Goal: Task Accomplishment & Management: Use online tool/utility

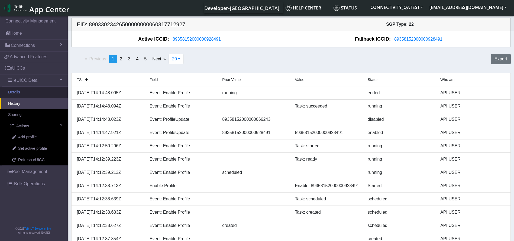
click at [35, 91] on link "Details" at bounding box center [34, 92] width 68 height 11
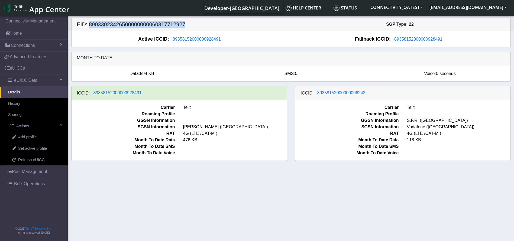
drag, startPoint x: 115, startPoint y: 21, endPoint x: 88, endPoint y: 23, distance: 26.4
click at [88, 23] on h5 "EID: 89033023426500000000060317712927" at bounding box center [182, 24] width 218 height 6
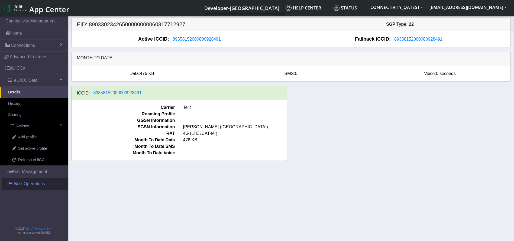
click at [31, 185] on span "Bulk Operations" at bounding box center [29, 184] width 31 height 6
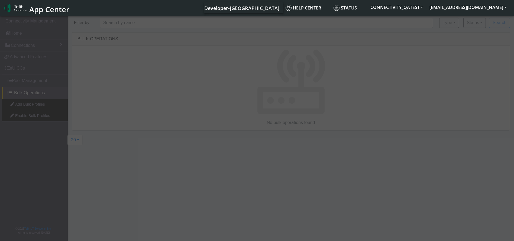
click at [36, 105] on div at bounding box center [257, 129] width 514 height 228
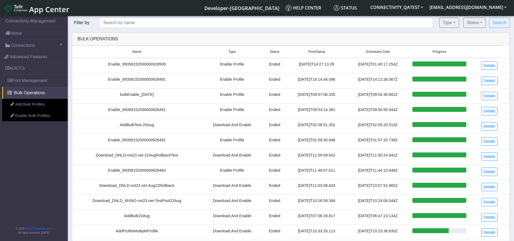
click at [36, 105] on link "Add Bulk Profiles" at bounding box center [35, 104] width 66 height 11
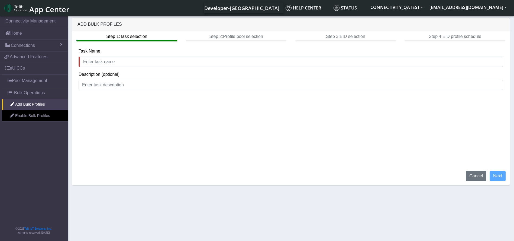
click at [132, 55] on div "Task Name" at bounding box center [291, 57] width 424 height 19
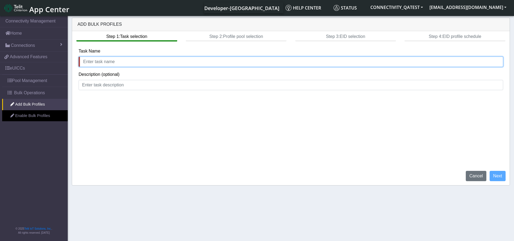
click at [130, 58] on input "text" at bounding box center [291, 62] width 424 height 10
type input "AddBulk25Aug_01"
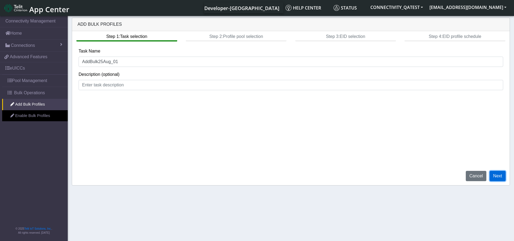
click at [498, 174] on button "Next" at bounding box center [497, 176] width 16 height 10
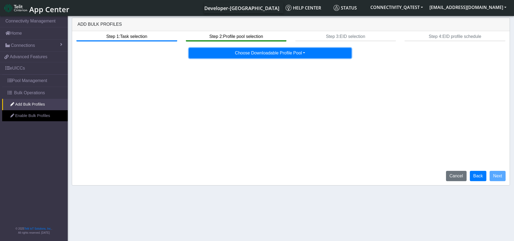
click at [290, 51] on button "Choose Downloadable Profile Pool" at bounding box center [270, 53] width 162 height 10
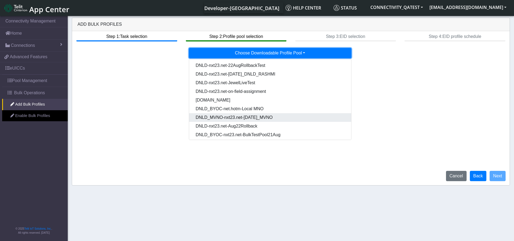
scroll to position [28, 0]
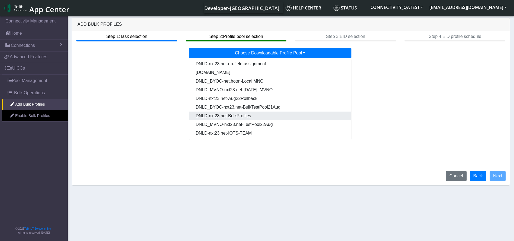
click at [234, 114] on Pooldd87b2e2-121e-4d00-ae8a-d075df8e0e86-dropdown "DNLD-nxt23.net-BulkProfiles" at bounding box center [270, 116] width 162 height 9
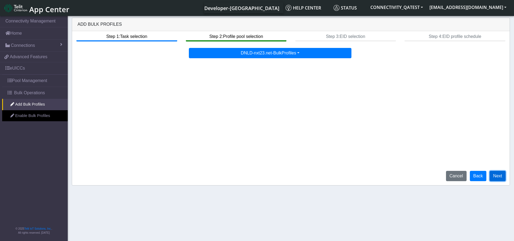
click at [494, 173] on button "Next" at bounding box center [497, 176] width 16 height 10
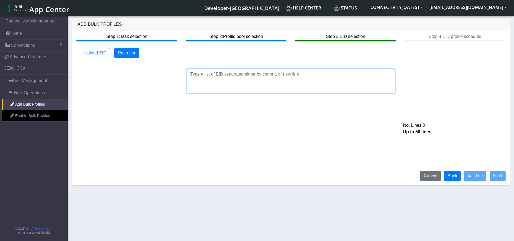
click at [264, 86] on textarea at bounding box center [291, 81] width 208 height 24
paste textarea "89033023426500000000060317712927"
type textarea "89033023426500000000060317712927"
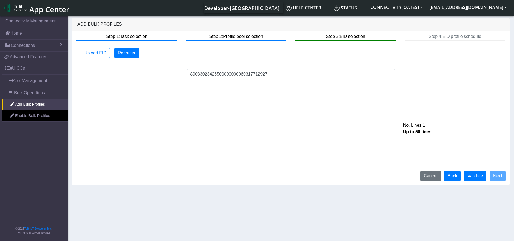
click at [486, 176] on div "Cancel Back Validate Next" at bounding box center [462, 176] width 93 height 10
click at [480, 176] on button "Validate" at bounding box center [474, 176] width 22 height 10
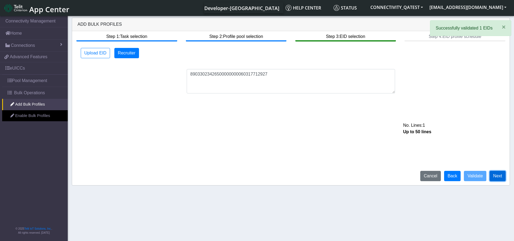
click at [495, 173] on button "Next" at bounding box center [497, 176] width 16 height 10
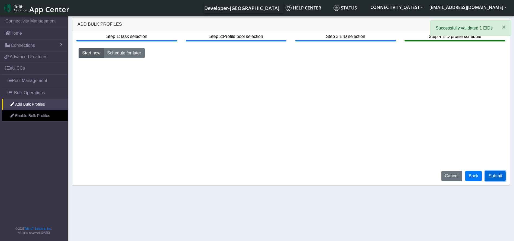
click at [495, 173] on button "Submit" at bounding box center [495, 176] width 21 height 10
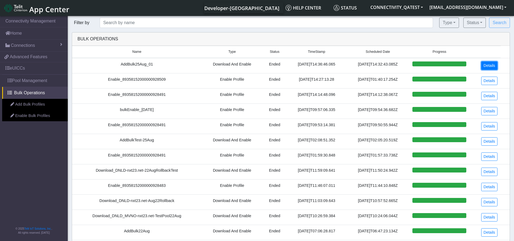
click at [489, 66] on link "Details" at bounding box center [489, 65] width 17 height 8
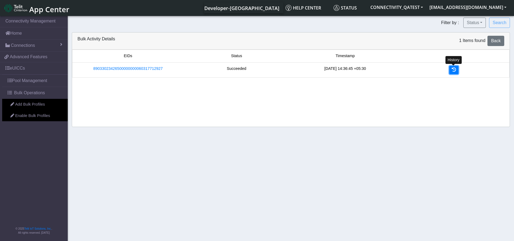
click at [452, 71] on icon at bounding box center [453, 69] width 4 height 4
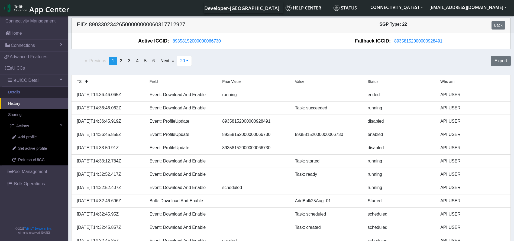
click at [40, 92] on link "Details" at bounding box center [34, 92] width 68 height 11
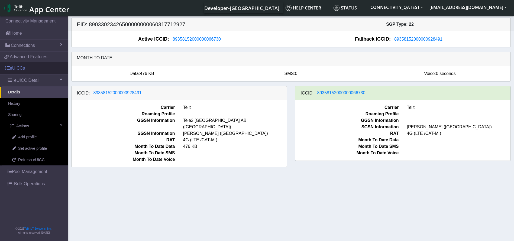
click at [31, 64] on link "eUICCs" at bounding box center [34, 68] width 68 height 12
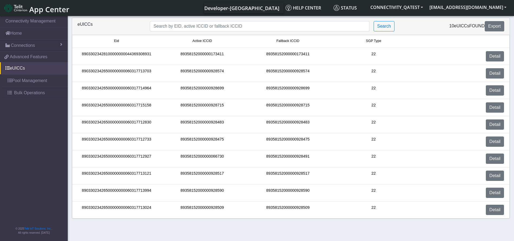
click at [196, 20] on div "eUICCs Search 10 eUICCs found Export" at bounding box center [290, 26] width 437 height 17
click at [192, 28] on input "Search..." at bounding box center [259, 26] width 219 height 10
paste input "89358152000000066714"
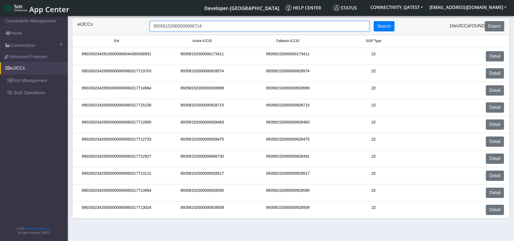
type input "89358152000000066714"
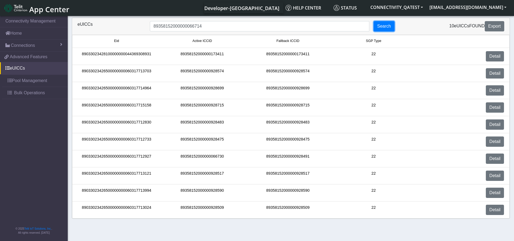
click at [384, 27] on button "Search" at bounding box center [383, 26] width 21 height 10
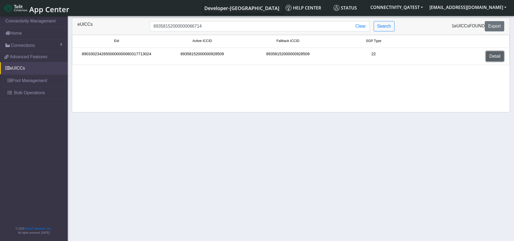
click at [496, 58] on link "Detail" at bounding box center [494, 56] width 18 height 10
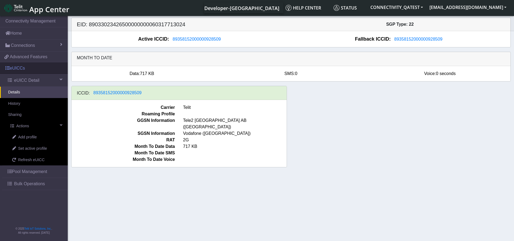
click at [27, 71] on link "eUICCs" at bounding box center [34, 68] width 68 height 12
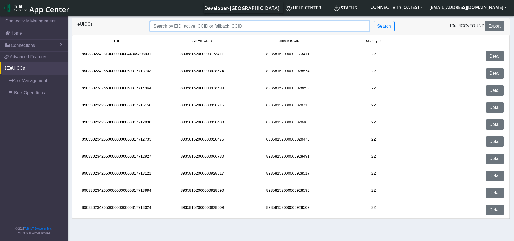
click at [195, 26] on input "Search..." at bounding box center [259, 26] width 219 height 10
click at [489, 122] on link "Detail" at bounding box center [494, 124] width 18 height 10
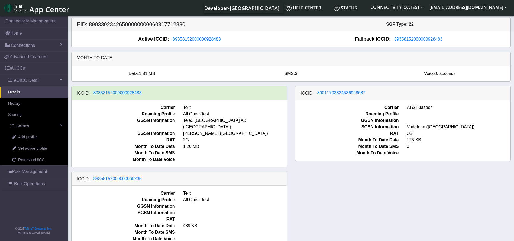
drag, startPoint x: 152, startPoint y: 173, endPoint x: 94, endPoint y: 183, distance: 58.1
click at [94, 183] on div "ICCID: 89358152000000066235 Carrier Telit Roaming Profile All Open-Test GGSN In…" at bounding box center [178, 209] width 215 height 75
click at [114, 176] on span "89358152000000066235" at bounding box center [117, 178] width 48 height 5
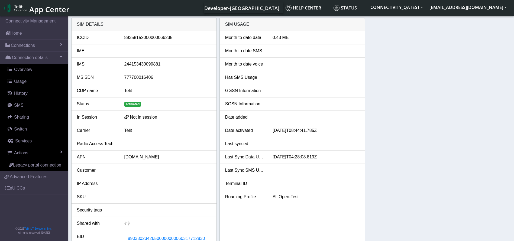
click at [158, 38] on div "89358152000000066235" at bounding box center [167, 37] width 95 height 6
copy div "89358152000000066235"
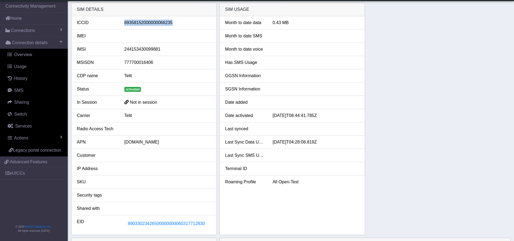
scroll to position [122, 0]
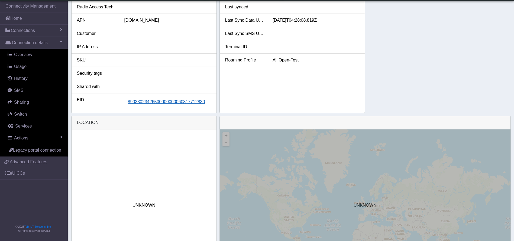
click at [184, 103] on span "89033023426500000000060317712830" at bounding box center [166, 101] width 77 height 5
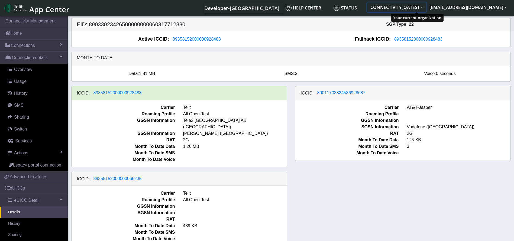
click at [404, 5] on button "CONNECTIVITY_QATEST" at bounding box center [396, 7] width 59 height 10
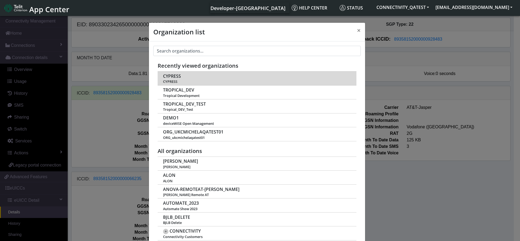
click at [173, 76] on span "CYPRESS" at bounding box center [172, 76] width 18 height 5
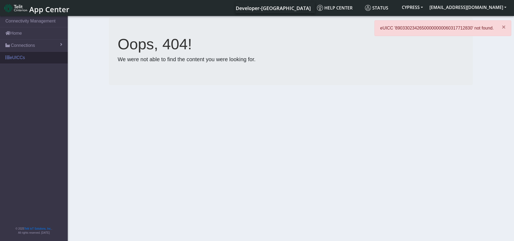
click at [22, 61] on link "eUICCs" at bounding box center [34, 58] width 68 height 12
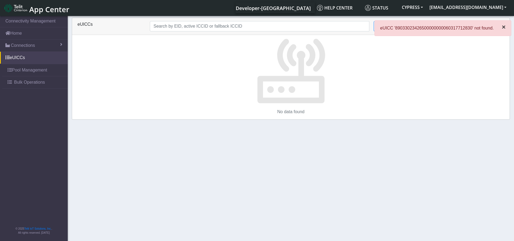
click at [504, 28] on span "×" at bounding box center [503, 26] width 4 height 7
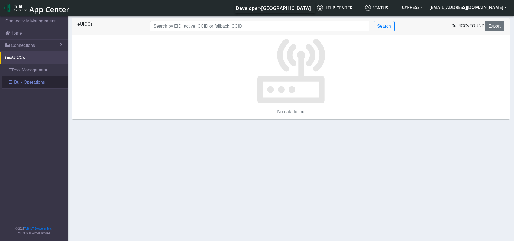
click at [31, 85] on span "Bulk Operations" at bounding box center [29, 82] width 31 height 6
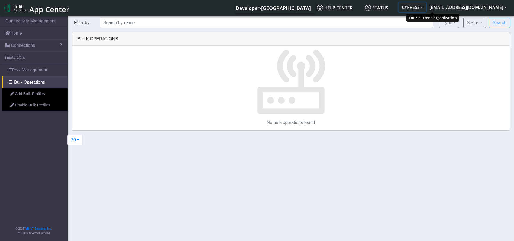
click at [426, 4] on button "CYPRESS" at bounding box center [412, 7] width 28 height 10
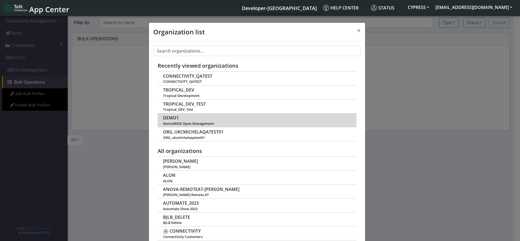
click at [169, 117] on span "DEMO1" at bounding box center [171, 117] width 16 height 5
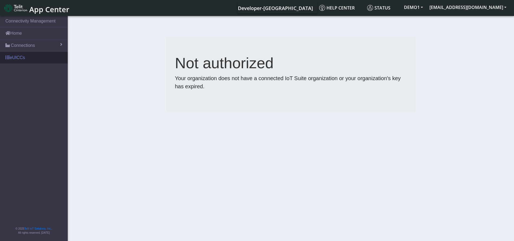
click at [27, 57] on link "eUICCs" at bounding box center [34, 58] width 68 height 12
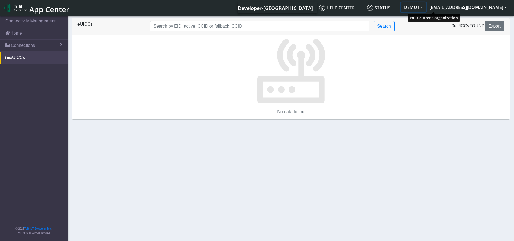
click at [424, 8] on button "DEMO1" at bounding box center [412, 7] width 25 height 10
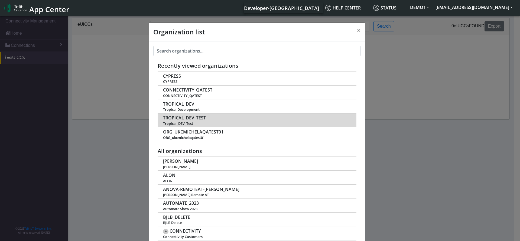
click at [187, 116] on span "TROPICAL_DEV_TEST" at bounding box center [184, 117] width 43 height 5
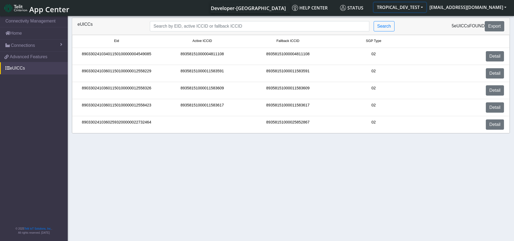
click at [407, 6] on button "TROPICAL_DEV_TEST" at bounding box center [399, 7] width 53 height 10
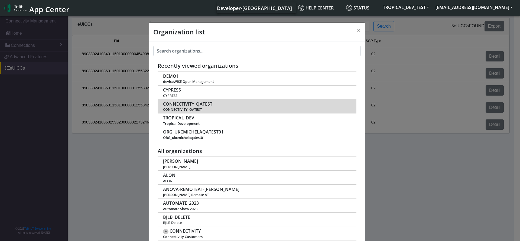
click at [184, 104] on span "CONNECTIVITY_QATEST" at bounding box center [187, 104] width 49 height 5
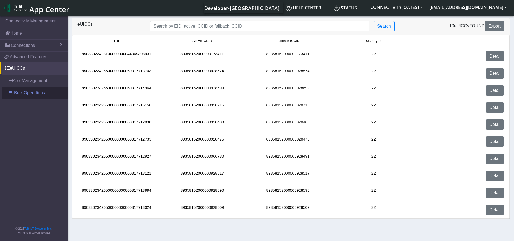
click at [37, 95] on span "Bulk Operations" at bounding box center [29, 93] width 31 height 6
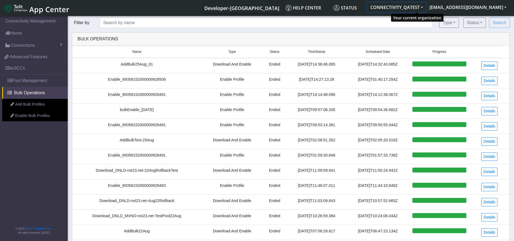
click at [424, 5] on button "CONNECTIVITY_QATEST" at bounding box center [396, 7] width 59 height 10
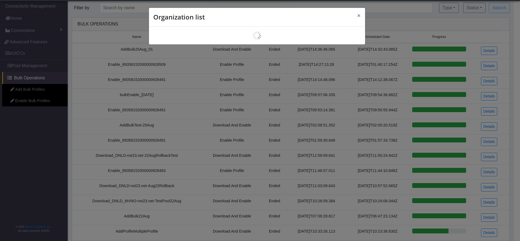
scroll to position [2, 0]
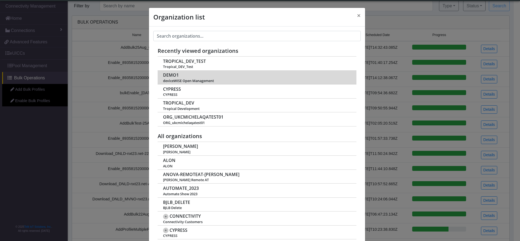
click at [173, 77] on span "DEMO1" at bounding box center [171, 75] width 16 height 5
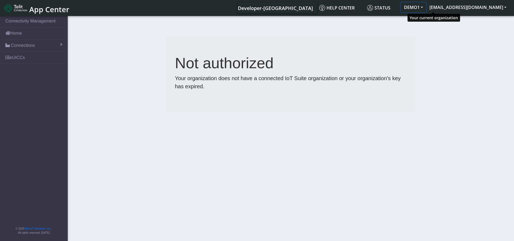
click at [423, 8] on button "DEMO1" at bounding box center [412, 7] width 25 height 10
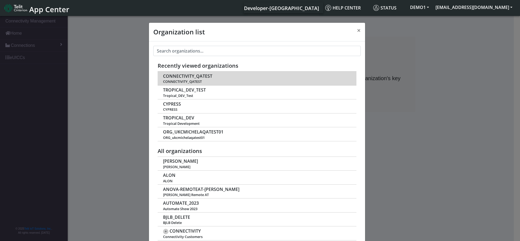
click at [200, 71] on div "Recently viewed organizations CONNECTIVITY_QATEST CONNECTIVITY_QATEST TROPICAL_…" at bounding box center [257, 100] width 199 height 81
click at [200, 74] on span "CONNECTIVITY_QATEST" at bounding box center [187, 76] width 49 height 5
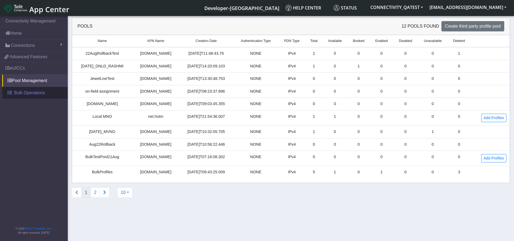
click at [32, 94] on span "Bulk Operations" at bounding box center [29, 93] width 31 height 6
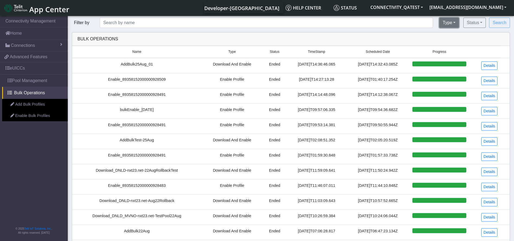
click at [457, 21] on button "Type" at bounding box center [449, 23] width 20 height 10
click at [469, 19] on button "Status" at bounding box center [474, 23] width 22 height 10
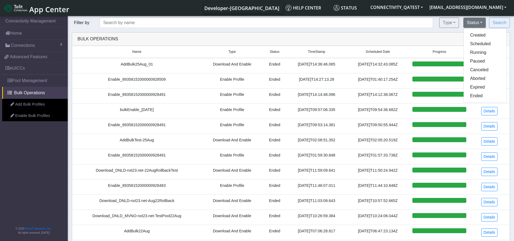
click at [293, 33] on div "Bulk Operations" at bounding box center [290, 38] width 437 height 13
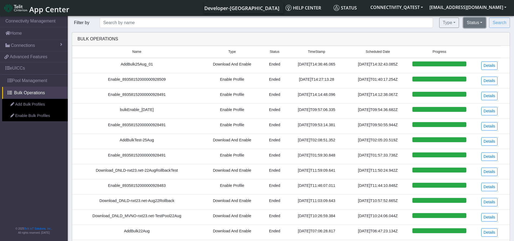
click at [478, 23] on button "Status" at bounding box center [474, 23] width 22 height 10
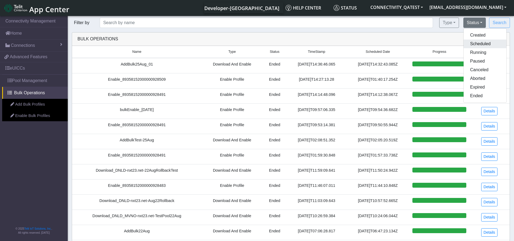
click at [467, 48] on button "Scheduled" at bounding box center [484, 44] width 43 height 9
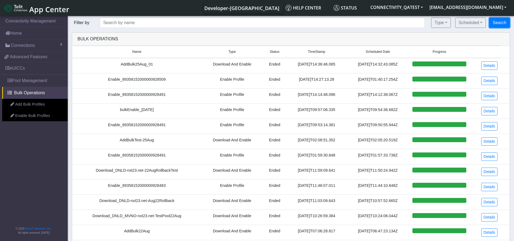
click at [497, 20] on button "Search" at bounding box center [499, 23] width 21 height 10
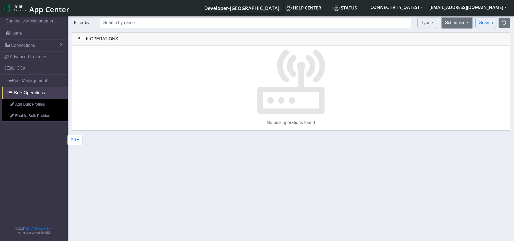
click at [449, 24] on button "Scheduled" at bounding box center [456, 23] width 31 height 10
click at [455, 37] on button "Created" at bounding box center [463, 35] width 43 height 9
click at [484, 22] on button "Search" at bounding box center [485, 23] width 21 height 10
click at [459, 18] on button "Created" at bounding box center [459, 23] width 26 height 10
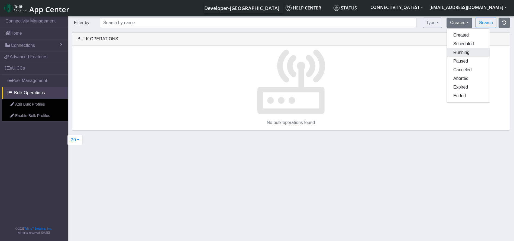
click at [463, 54] on button "Running" at bounding box center [467, 52] width 43 height 9
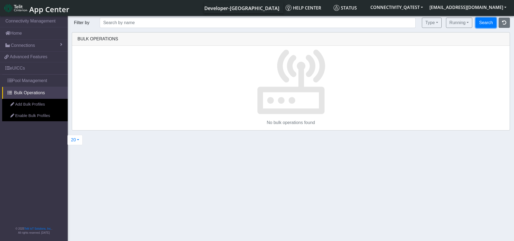
click at [482, 23] on button "Search" at bounding box center [485, 23] width 21 height 10
click at [458, 23] on button "Running" at bounding box center [459, 23] width 27 height 10
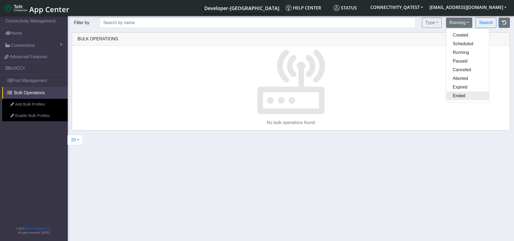
drag, startPoint x: 462, startPoint y: 96, endPoint x: 462, endPoint y: 93, distance: 3.3
click at [462, 96] on button "Ended" at bounding box center [467, 95] width 43 height 9
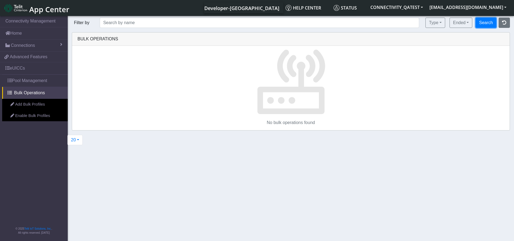
click at [486, 21] on button "Search" at bounding box center [485, 23] width 21 height 10
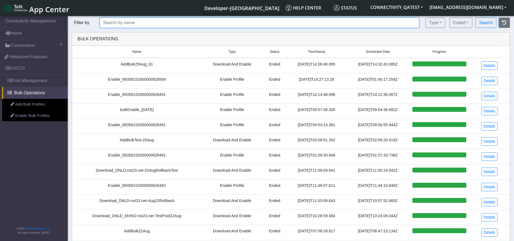
click at [129, 22] on input "text" at bounding box center [259, 23] width 319 height 10
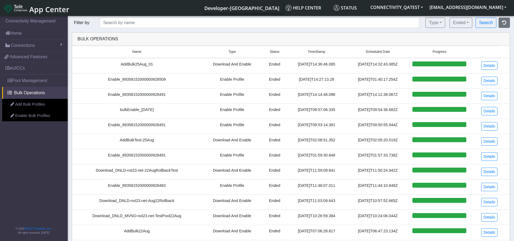
click at [137, 67] on td "AddBulk25Aug_01" at bounding box center [136, 65] width 129 height 15
copy td "AddBulk25Aug_01"
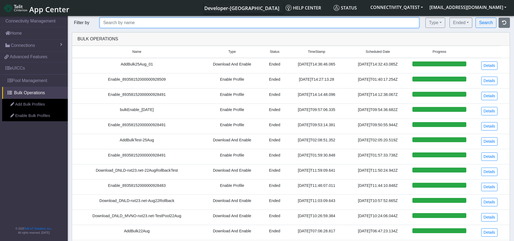
click at [140, 23] on input "text" at bounding box center [259, 23] width 319 height 10
paste input "AddBulk25Aug_01"
type input "AddBulk25Aug_01"
click at [475, 18] on button "Search" at bounding box center [485, 23] width 21 height 10
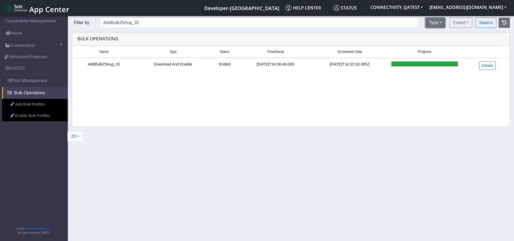
click at [429, 24] on button "Type" at bounding box center [435, 23] width 20 height 10
click at [441, 52] on button "Download and Enable" at bounding box center [452, 52] width 55 height 9
click at [492, 21] on button "Search" at bounding box center [485, 23] width 21 height 10
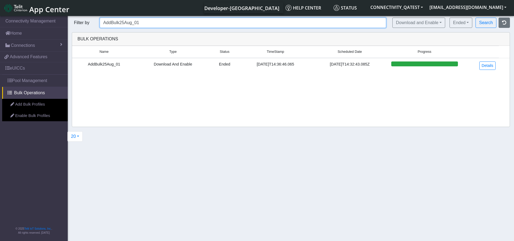
drag, startPoint x: 191, startPoint y: 22, endPoint x: 0, endPoint y: 14, distance: 191.0
click at [0, 15] on body "App Center Developer-US Help center Status CONNECTIVITY_QATEST rashmi.suresh@te…" at bounding box center [257, 129] width 514 height 228
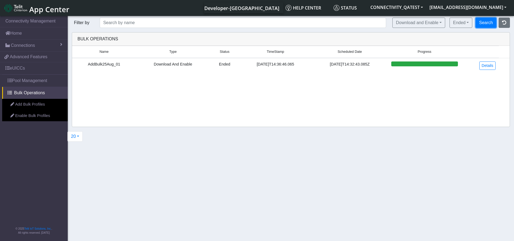
click at [488, 23] on button "Search" at bounding box center [485, 23] width 21 height 10
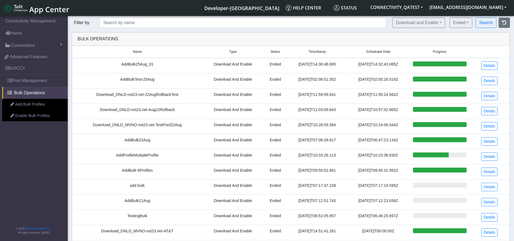
click at [130, 185] on td "add bulk" at bounding box center [137, 186] width 130 height 15
copy td "add bulk"
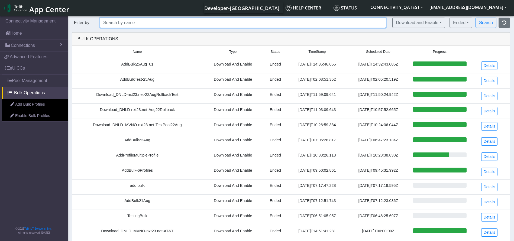
click at [176, 24] on input "text" at bounding box center [243, 23] width 286 height 10
paste input "add bulk"
type input "add bulk"
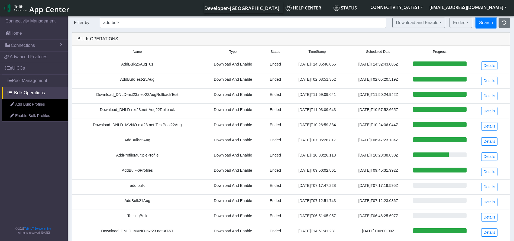
click at [493, 23] on button "Search" at bounding box center [485, 23] width 21 height 10
